Goal: Task Accomplishment & Management: Use online tool/utility

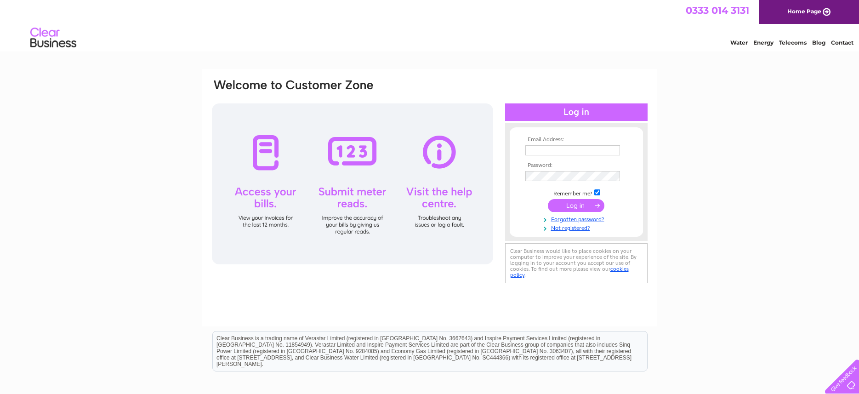
type input "[EMAIL_ADDRESS][DOMAIN_NAME]"
click at [566, 202] on input "submit" at bounding box center [576, 205] width 57 height 13
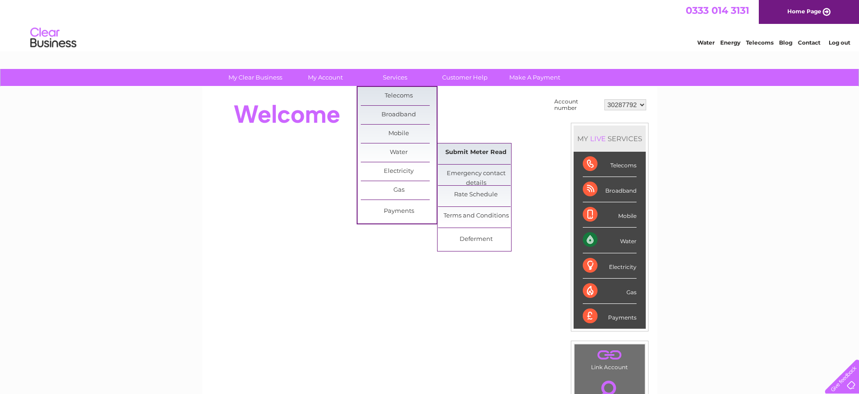
click at [464, 149] on link "Submit Meter Read" at bounding box center [476, 152] width 76 height 18
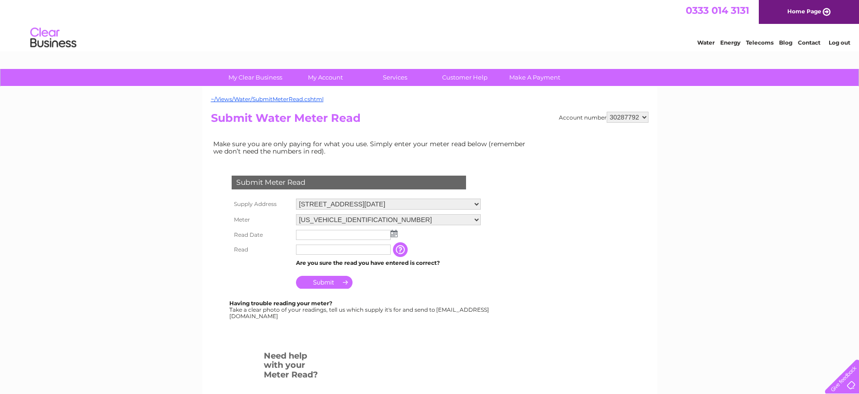
click at [394, 237] on img at bounding box center [394, 233] width 7 height 7
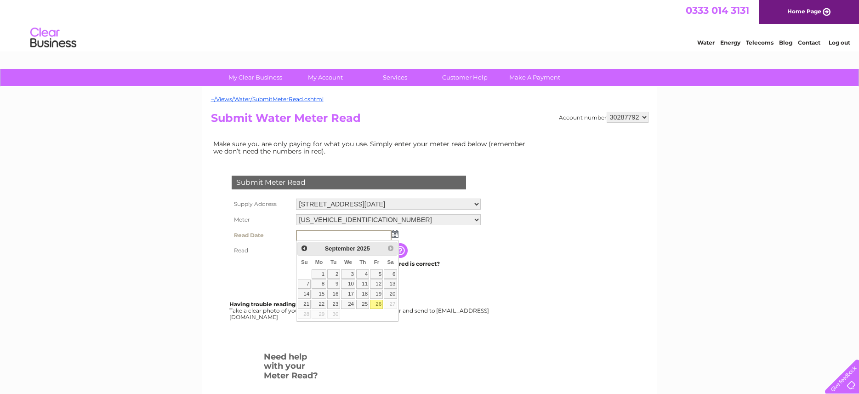
click at [380, 302] on link "26" at bounding box center [376, 304] width 13 height 9
type input "2025/09/26"
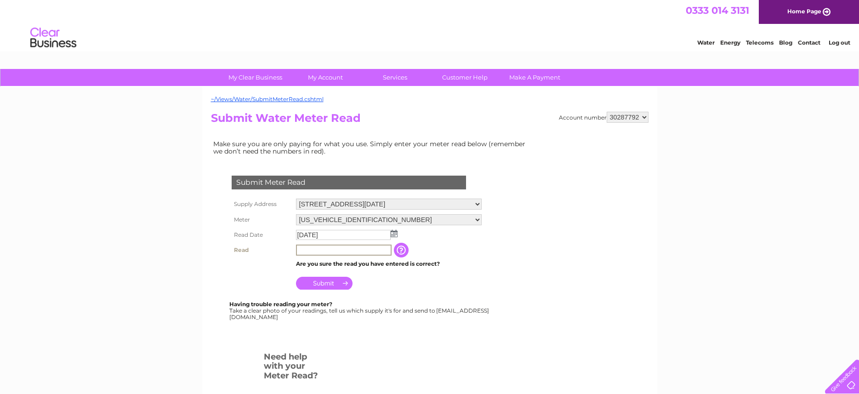
click at [355, 248] on input "text" at bounding box center [344, 250] width 96 height 11
type input "00092"
click at [326, 283] on input "Submit" at bounding box center [324, 283] width 57 height 13
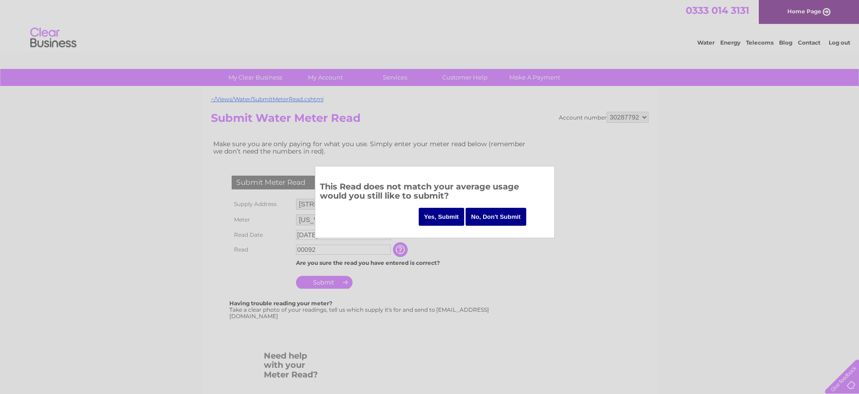
click at [440, 221] on input "Yes, Submit" at bounding box center [442, 217] width 46 height 18
